Goal: Information Seeking & Learning: Learn about a topic

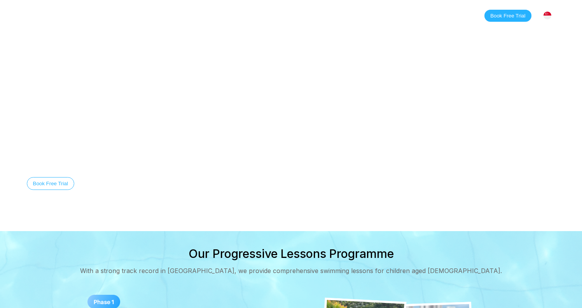
click at [113, 17] on link "Classes" at bounding box center [106, 16] width 38 height 8
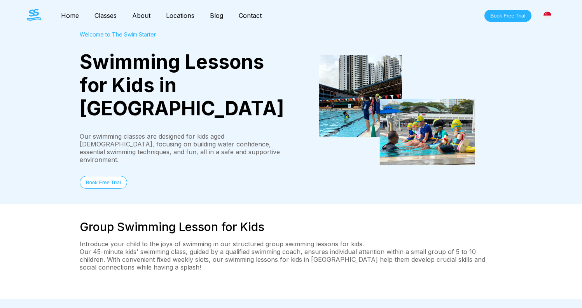
click at [105, 17] on link "Classes" at bounding box center [106, 16] width 38 height 8
click at [521, 15] on button "Book Free Trial" at bounding box center [507, 16] width 47 height 12
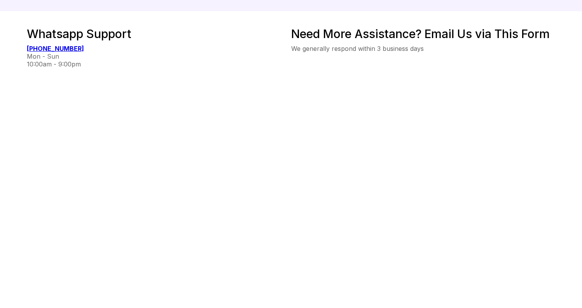
scroll to position [116, 0]
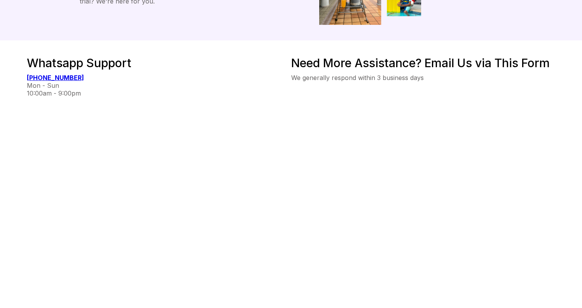
click at [256, 170] on div "Whatsapp Support [PHONE_NUMBER] Mon - Sun 10:00am - 9:00pm" at bounding box center [159, 201] width 264 height 290
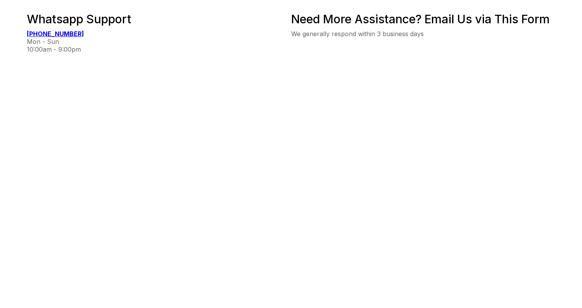
scroll to position [323, 0]
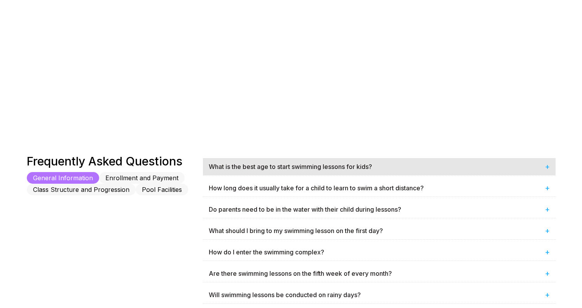
click at [310, 167] on div "What is the best age to start swimming lessons for kids? +" at bounding box center [379, 166] width 352 height 17
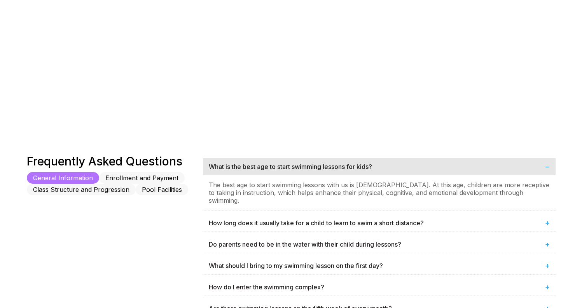
click at [309, 167] on div "What is the best age to start swimming lessons for kids? −" at bounding box center [379, 166] width 352 height 17
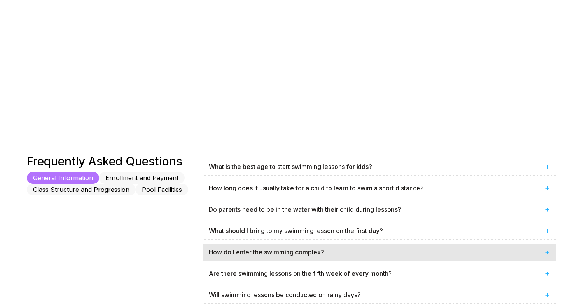
click at [259, 250] on div "How do I enter the swimming complex? +" at bounding box center [379, 252] width 352 height 17
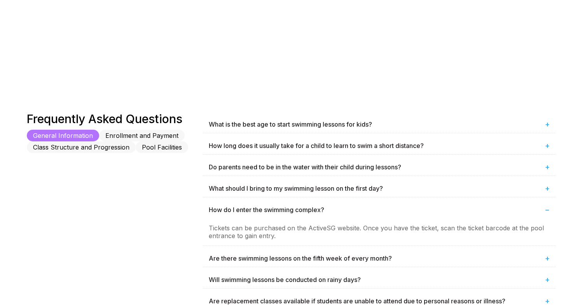
scroll to position [382, 0]
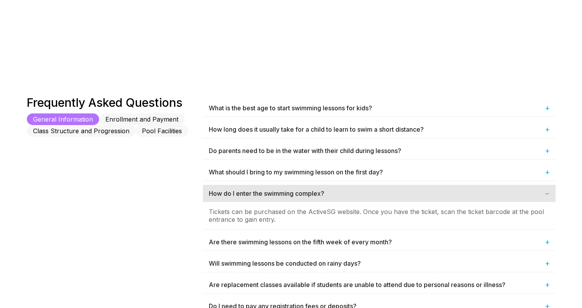
click at [308, 190] on div "How do I enter the swimming complex? −" at bounding box center [379, 193] width 352 height 17
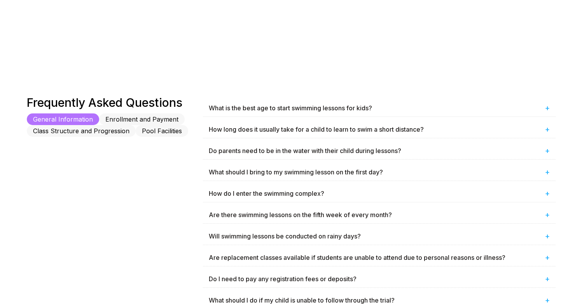
click at [138, 117] on button "Enrollment and Payment" at bounding box center [141, 119] width 85 height 12
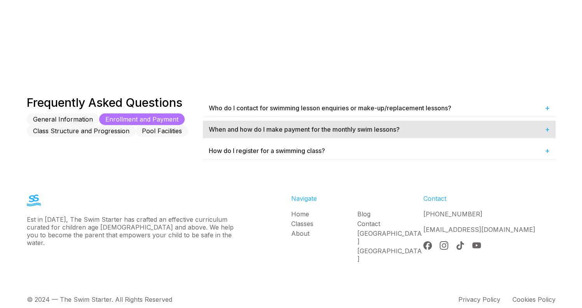
click at [344, 127] on div "When and how do I make payment for the monthly swim lessons? +" at bounding box center [379, 129] width 352 height 17
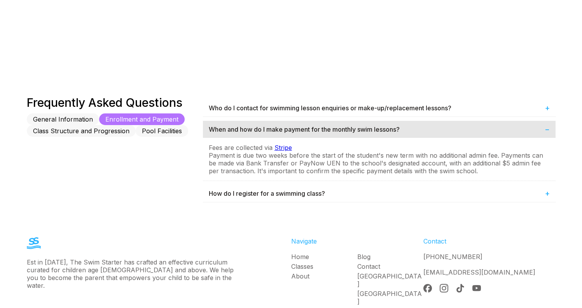
click at [333, 125] on div "When and how do I make payment for the monthly swim lessons? −" at bounding box center [379, 129] width 352 height 17
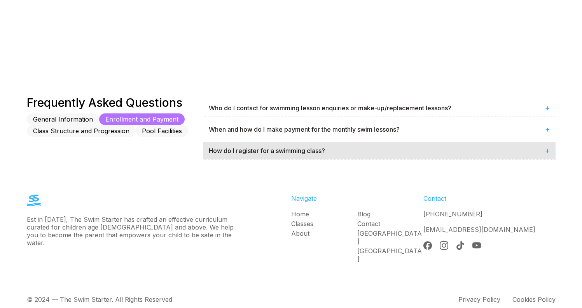
click at [319, 151] on div "How do I register for a swimming class? +" at bounding box center [379, 150] width 352 height 17
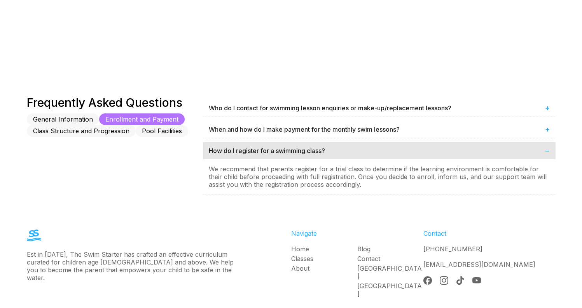
click at [318, 151] on div "How do I register for a swimming class? −" at bounding box center [379, 150] width 352 height 17
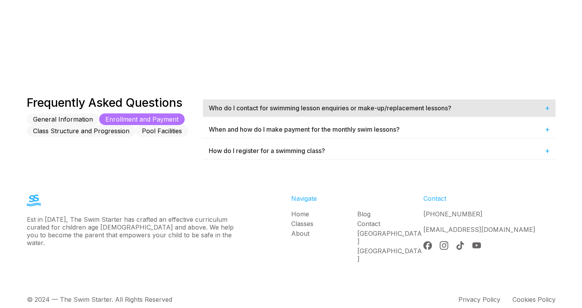
click at [322, 109] on div "Who do I contact for swimming lesson enquiries or make-up/replacement lessons? +" at bounding box center [379, 107] width 352 height 17
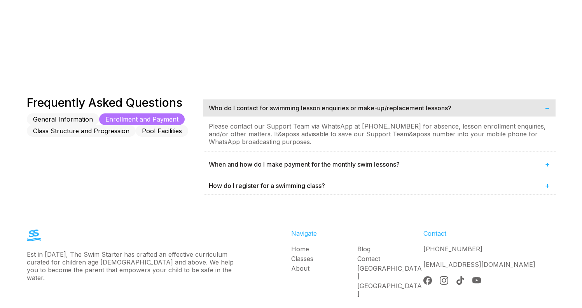
click at [322, 109] on div "Who do I contact for swimming lesson enquiries or make-up/replacement lessons? −" at bounding box center [379, 107] width 352 height 17
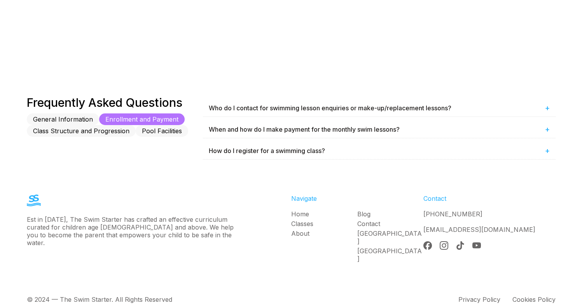
click at [74, 130] on button "Class Structure and Progression" at bounding box center [81, 131] width 109 height 12
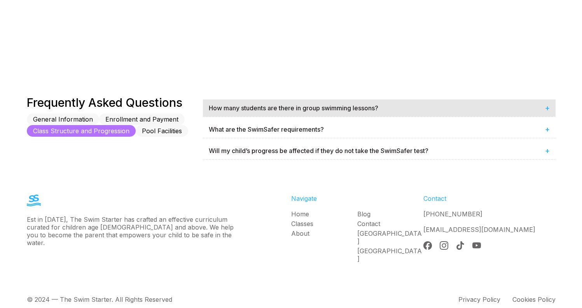
click at [313, 105] on div "How many students are there in group swimming lessons? +" at bounding box center [379, 107] width 352 height 17
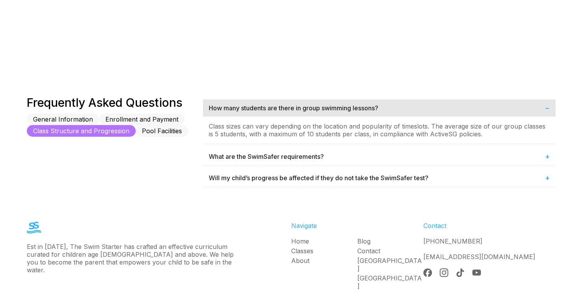
click at [313, 104] on div "How many students are there in group swimming lessons? −" at bounding box center [379, 107] width 352 height 17
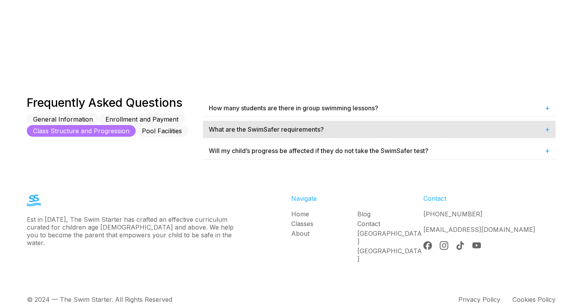
click at [312, 125] on div "What are the SwimSafer requirements? +" at bounding box center [379, 129] width 352 height 17
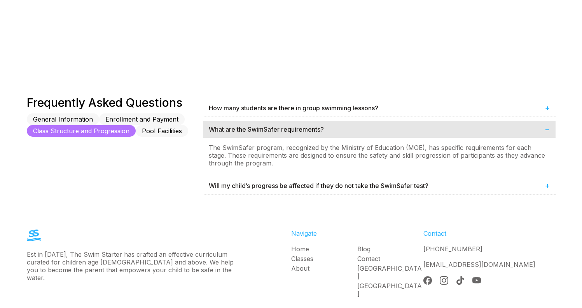
click at [312, 124] on div "What are the SwimSafer requirements? −" at bounding box center [379, 129] width 352 height 17
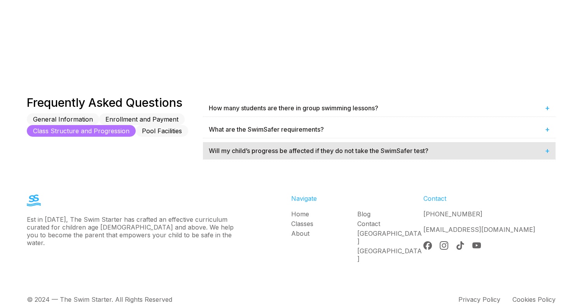
click at [312, 151] on div "Will my child’s progress be affected if they do not take the SwimSafer test? +" at bounding box center [379, 150] width 352 height 17
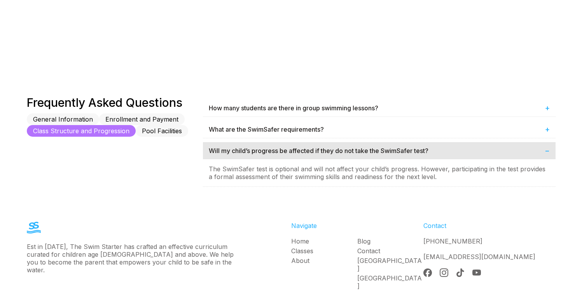
click at [312, 151] on div "Will my child’s progress be affected if they do not take the SwimSafer test? −" at bounding box center [379, 150] width 352 height 17
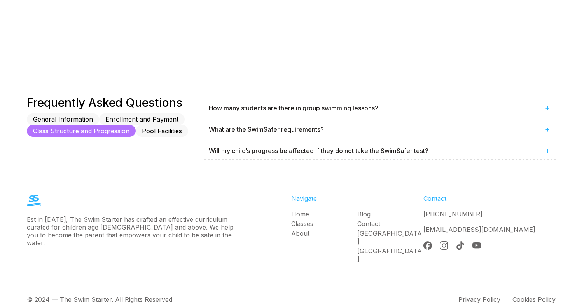
click at [165, 128] on button "Pool Facilities" at bounding box center [162, 131] width 52 height 12
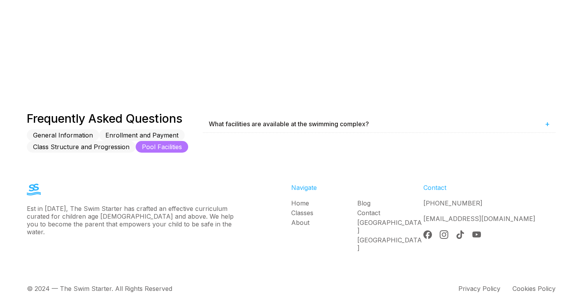
scroll to position [359, 0]
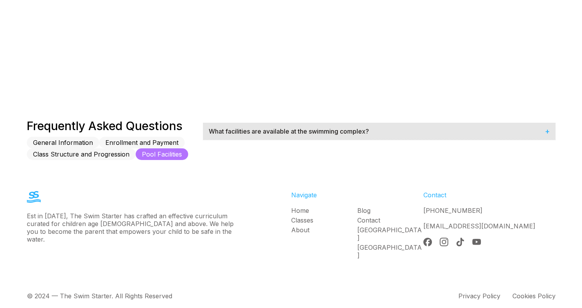
click at [269, 136] on div "What facilities are available at the swimming complex? +" at bounding box center [379, 131] width 352 height 17
